Goal: Information Seeking & Learning: Learn about a topic

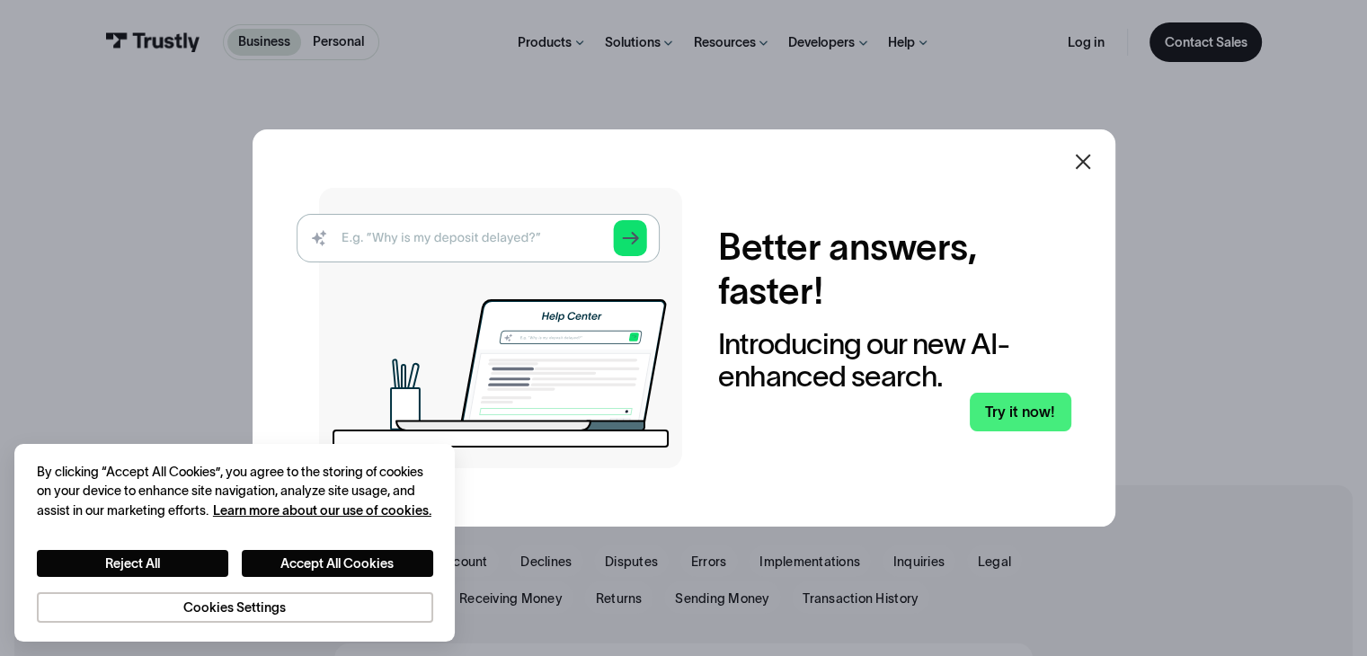
click at [1080, 140] on div at bounding box center [1082, 161] width 43 height 43
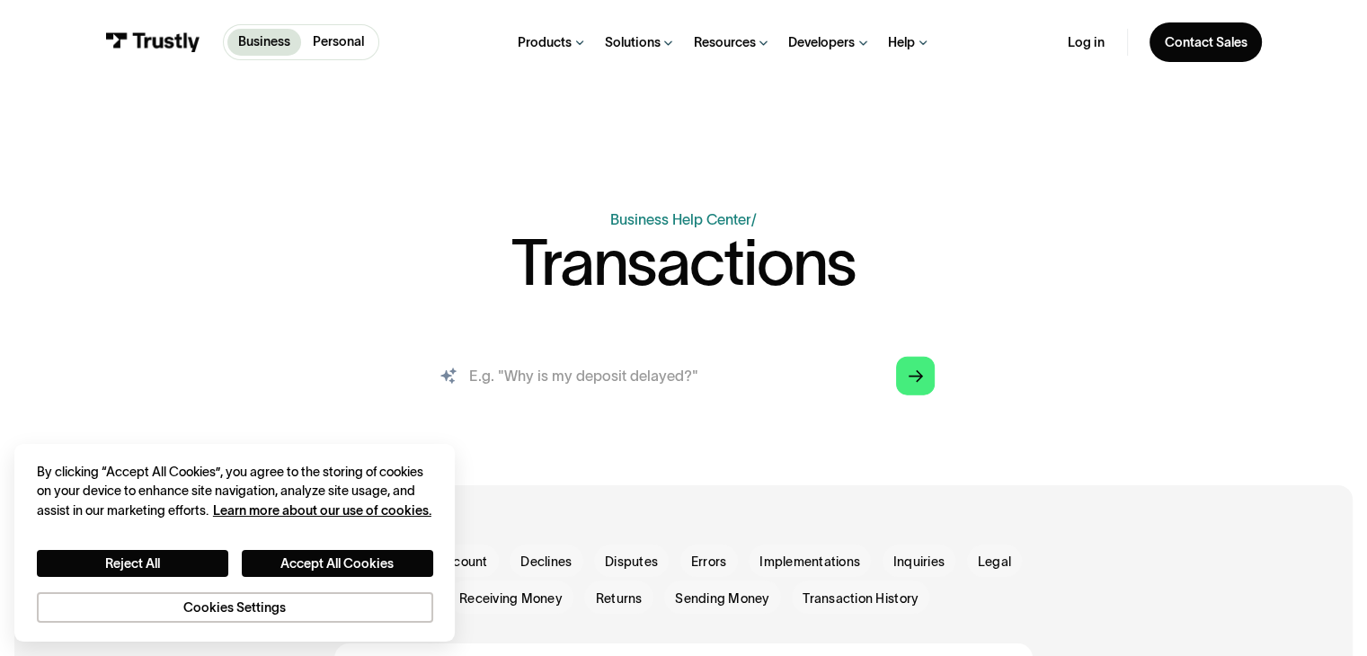
click at [704, 382] on input "search" at bounding box center [683, 375] width 532 height 58
click at [671, 368] on input "search" at bounding box center [683, 375] width 532 height 58
drag, startPoint x: 654, startPoint y: 371, endPoint x: 943, endPoint y: 434, distance: 296.1
click at [943, 434] on div "Business Help Center Personal Help Center / Transactions AI-powered search ( 1 …" at bounding box center [683, 235] width 1367 height 472
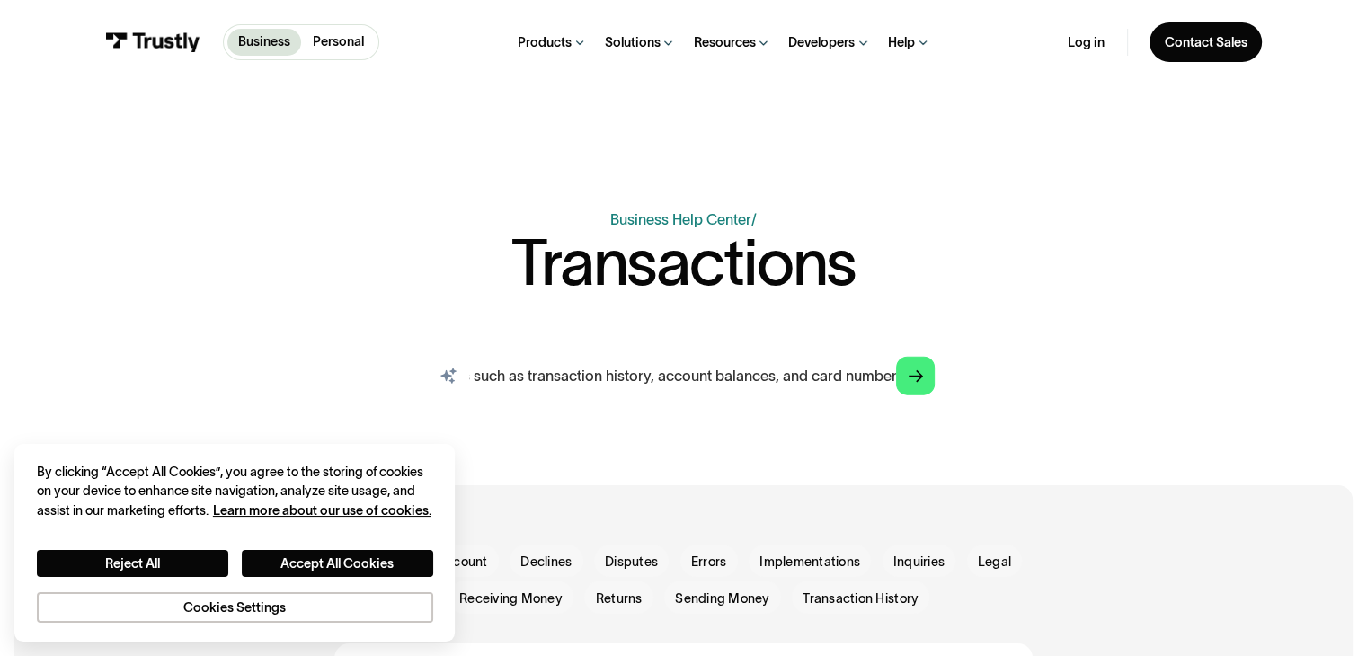
scroll to position [0, 455]
type input "If I use trustly, can merchants that I pay see all of my banking details such a…"
click at [920, 379] on div "Business Help Center Personal Help Center / Transactions AI-powered search ( 1 …" at bounding box center [683, 235] width 1367 height 472
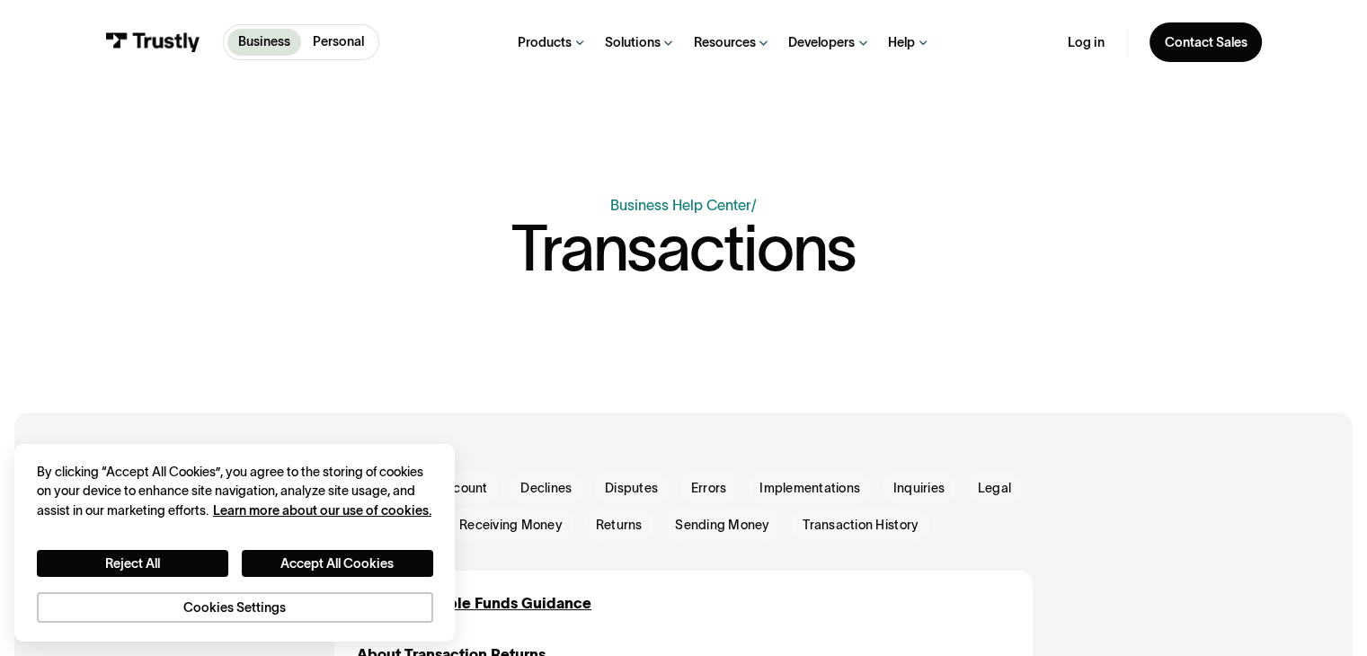
scroll to position [0, 0]
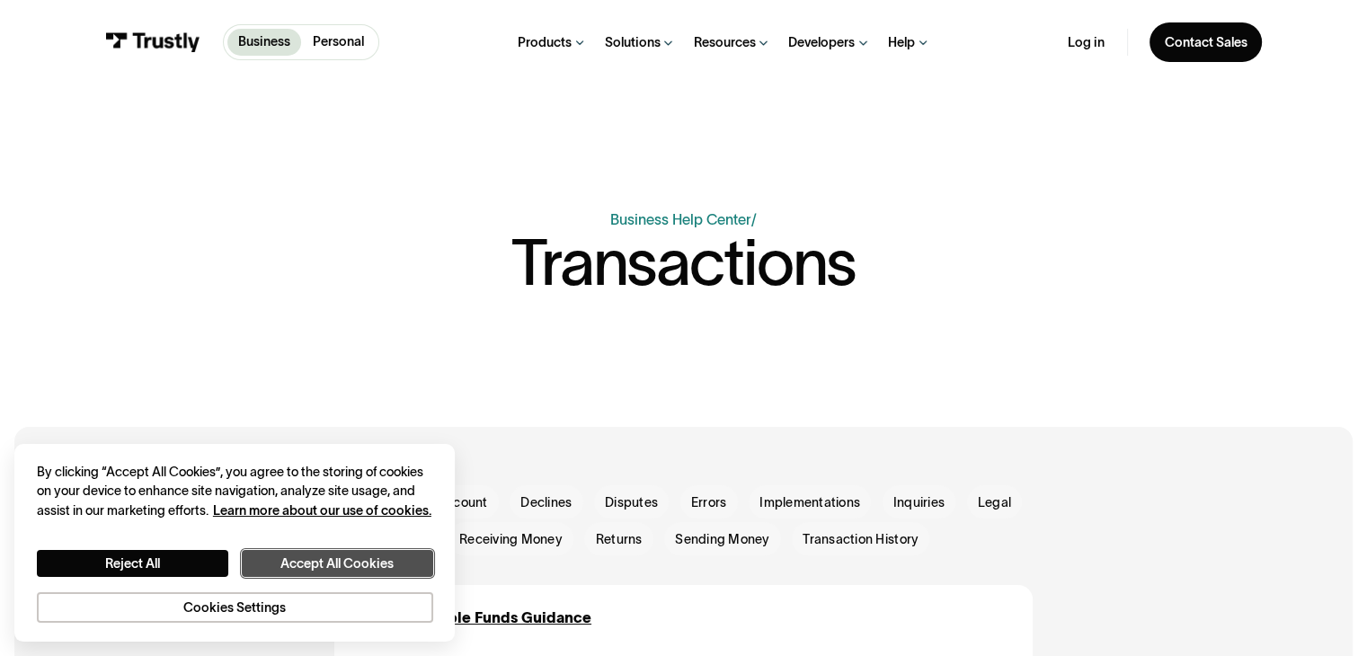
click at [350, 562] on button "Accept All Cookies" at bounding box center [337, 564] width 191 height 28
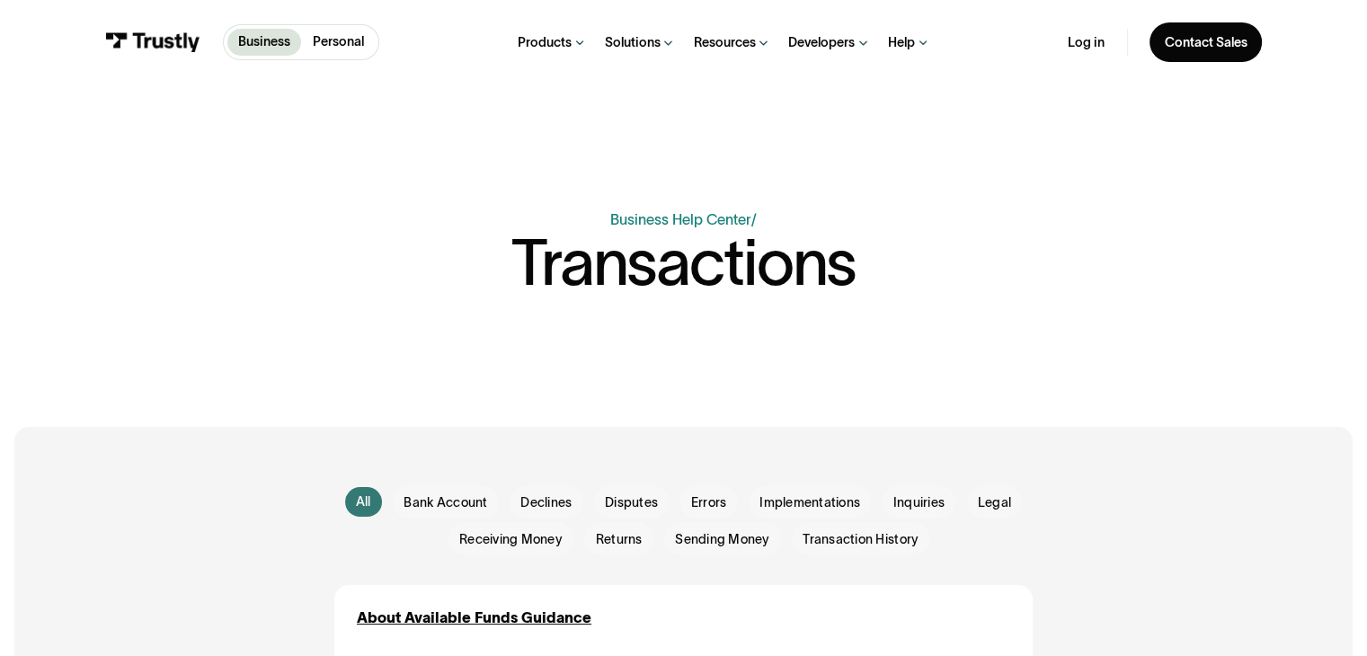
click at [722, 310] on div "Business Help Center Personal Help Center / Transactions AI-powered search ( 1 …" at bounding box center [683, 284] width 1064 height 152
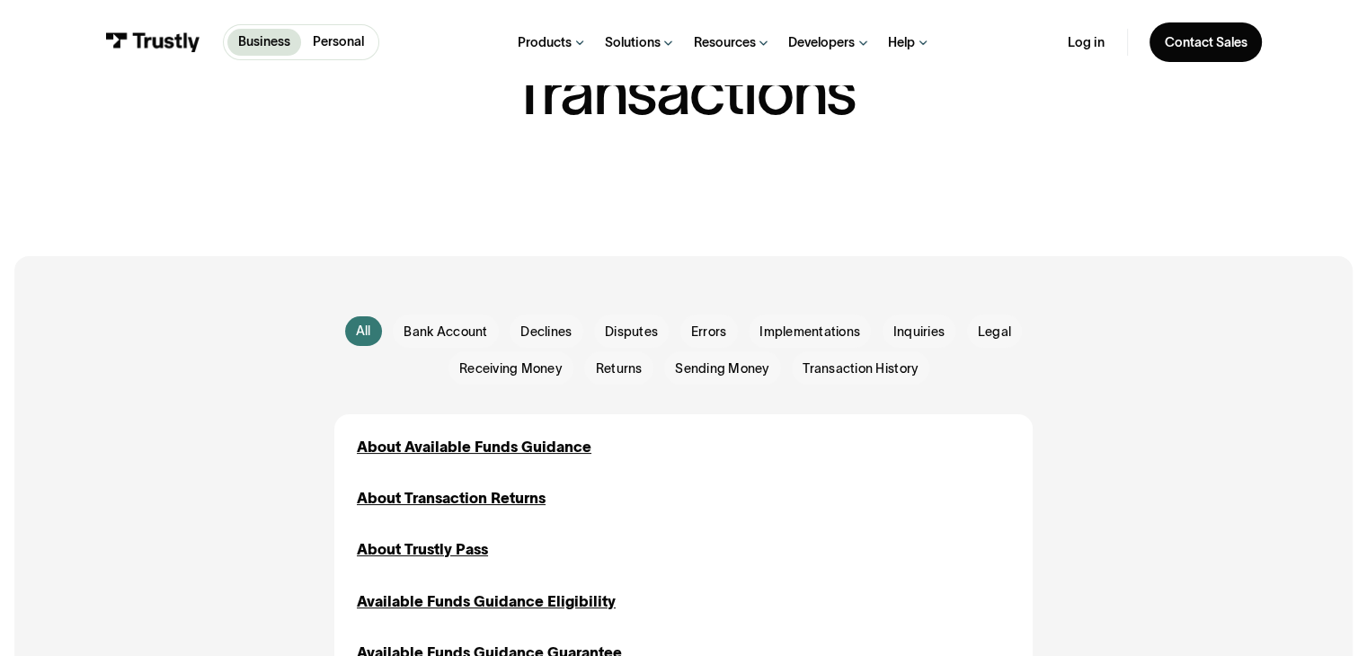
scroll to position [173, 0]
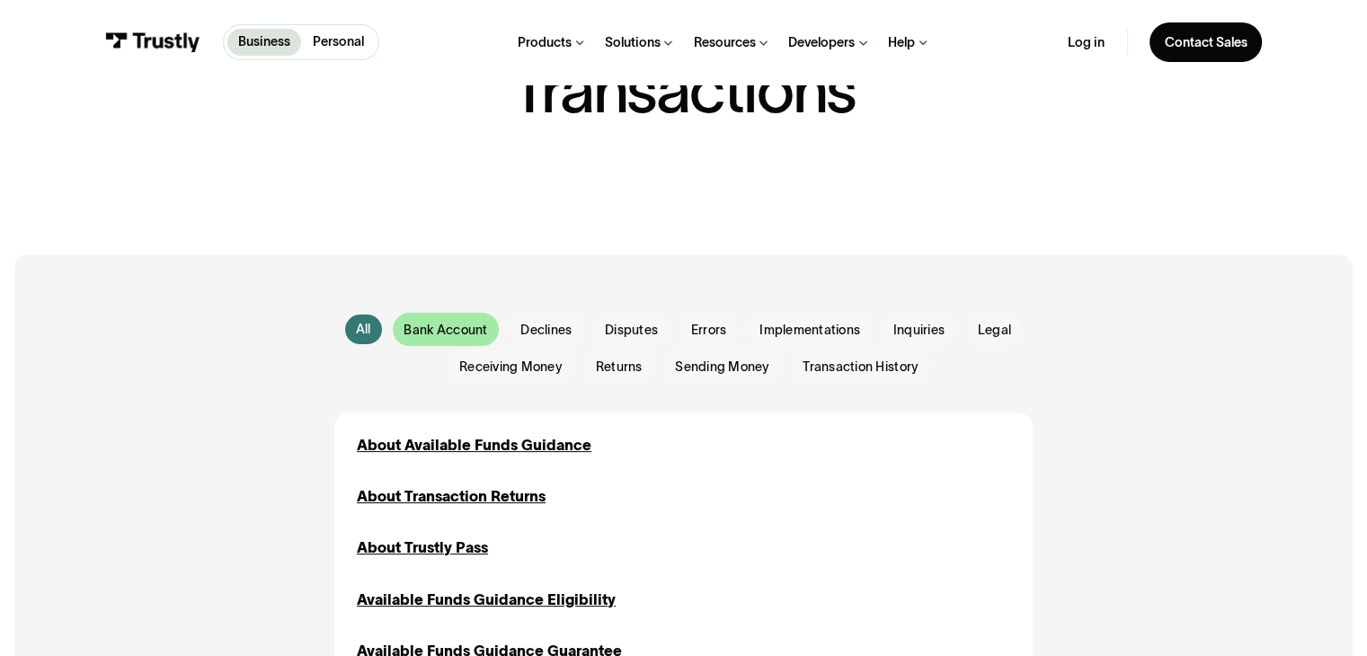
click at [449, 339] on span "Bank Account" at bounding box center [445, 330] width 84 height 18
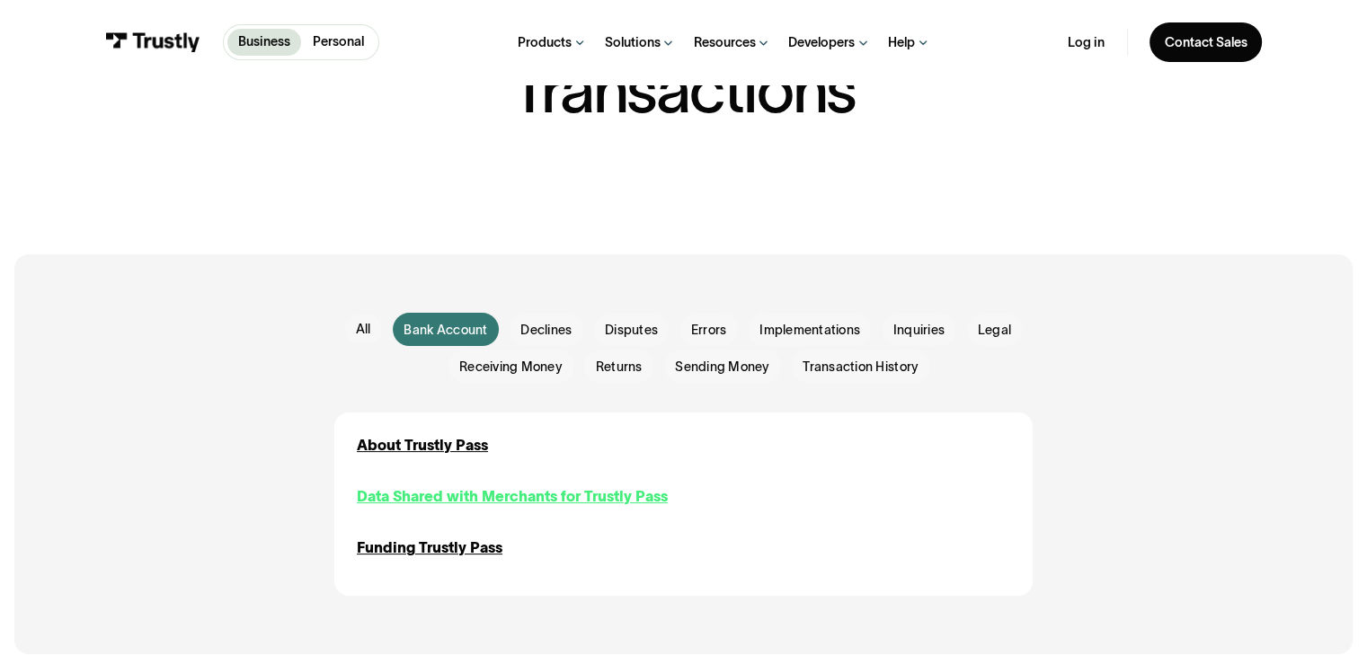
click at [491, 491] on div "Data Shared with Merchants for Trustly Pass" at bounding box center [512, 496] width 311 height 22
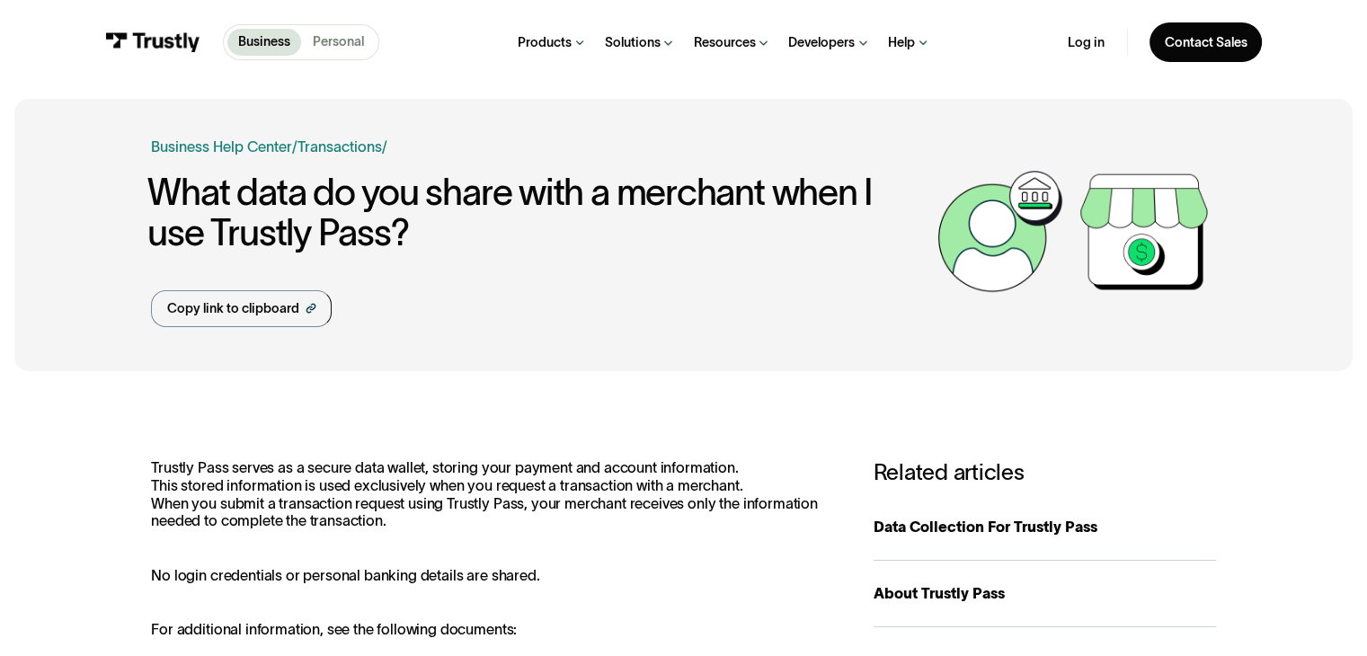
click at [341, 37] on p "Personal" at bounding box center [338, 41] width 51 height 19
